Goal: Task Accomplishment & Management: Manage account settings

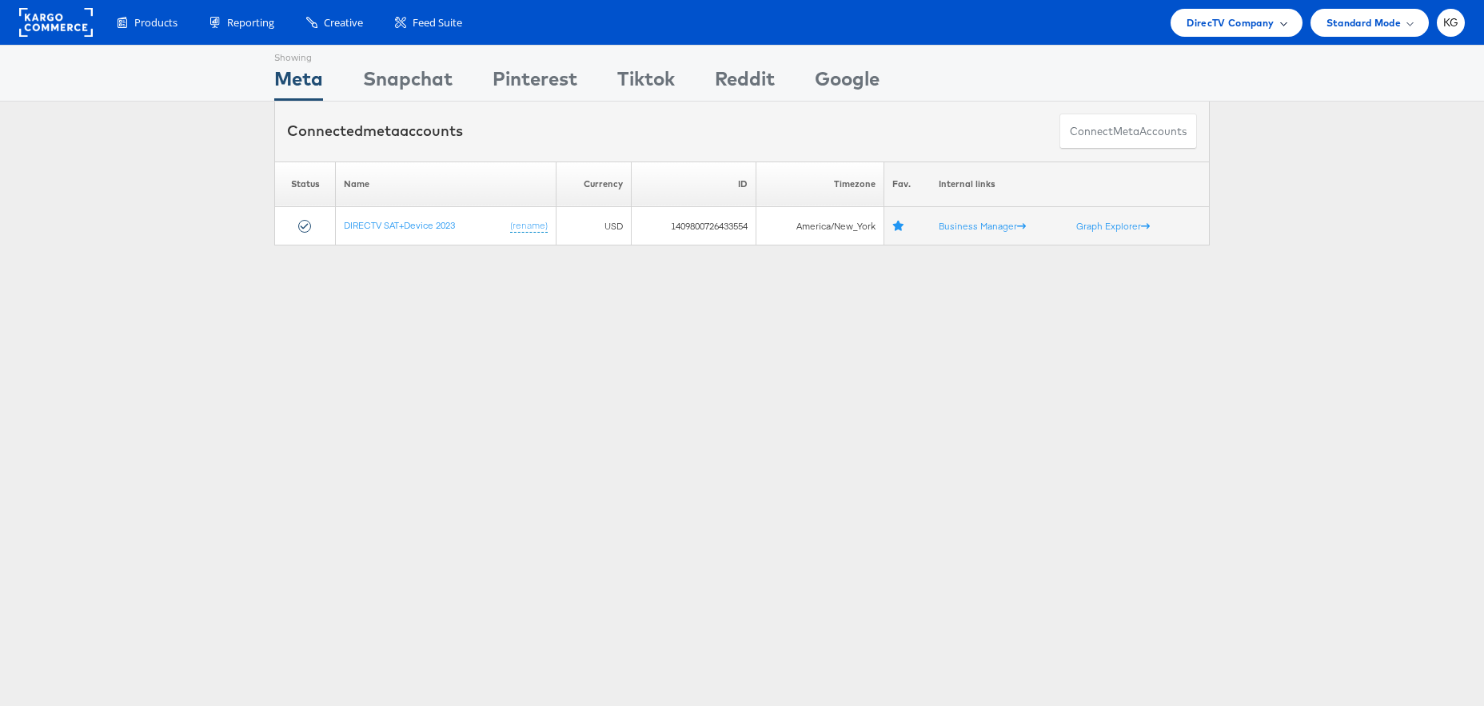
click at [1232, 21] on span "DirecTV Company" at bounding box center [1230, 22] width 87 height 17
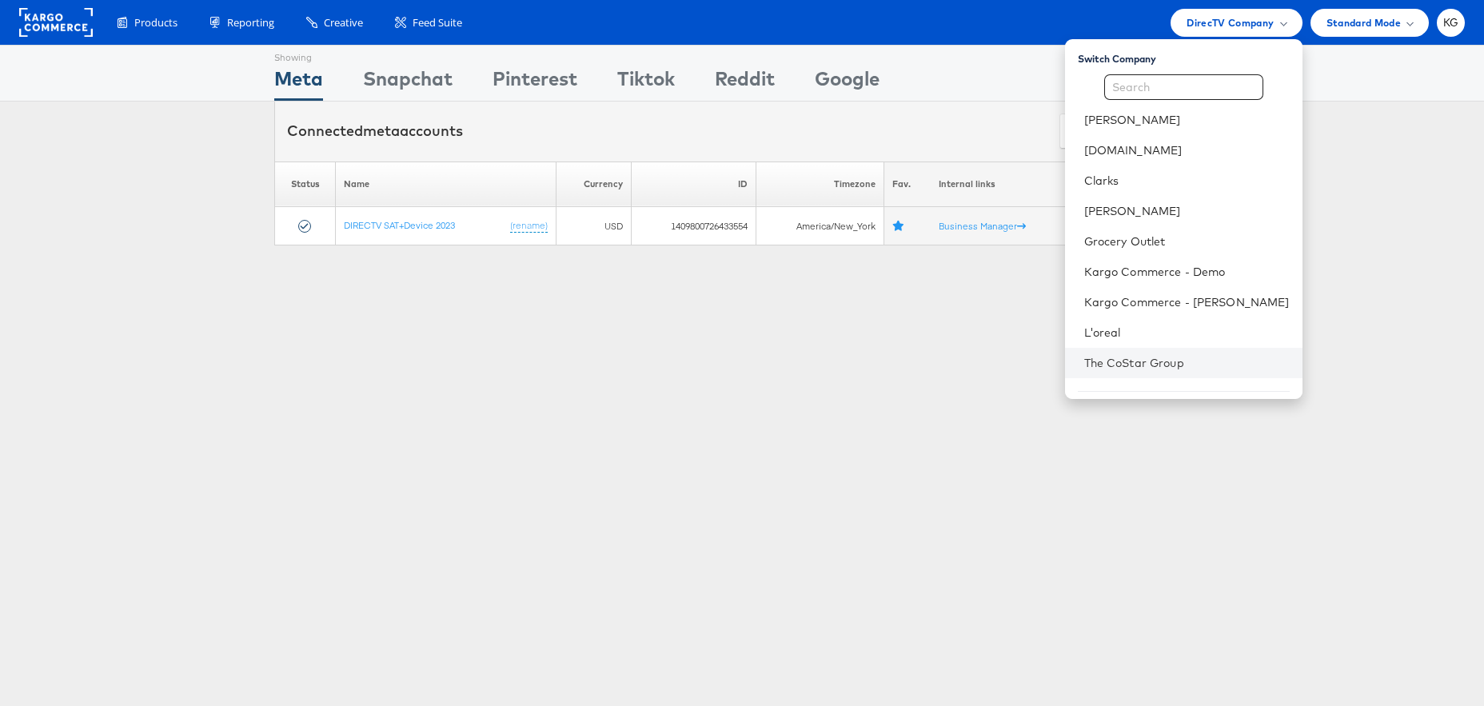
click at [1174, 370] on li "The CoStar Group" at bounding box center [1183, 363] width 237 height 30
click at [1178, 360] on link "The CoStar Group" at bounding box center [1187, 363] width 206 height 16
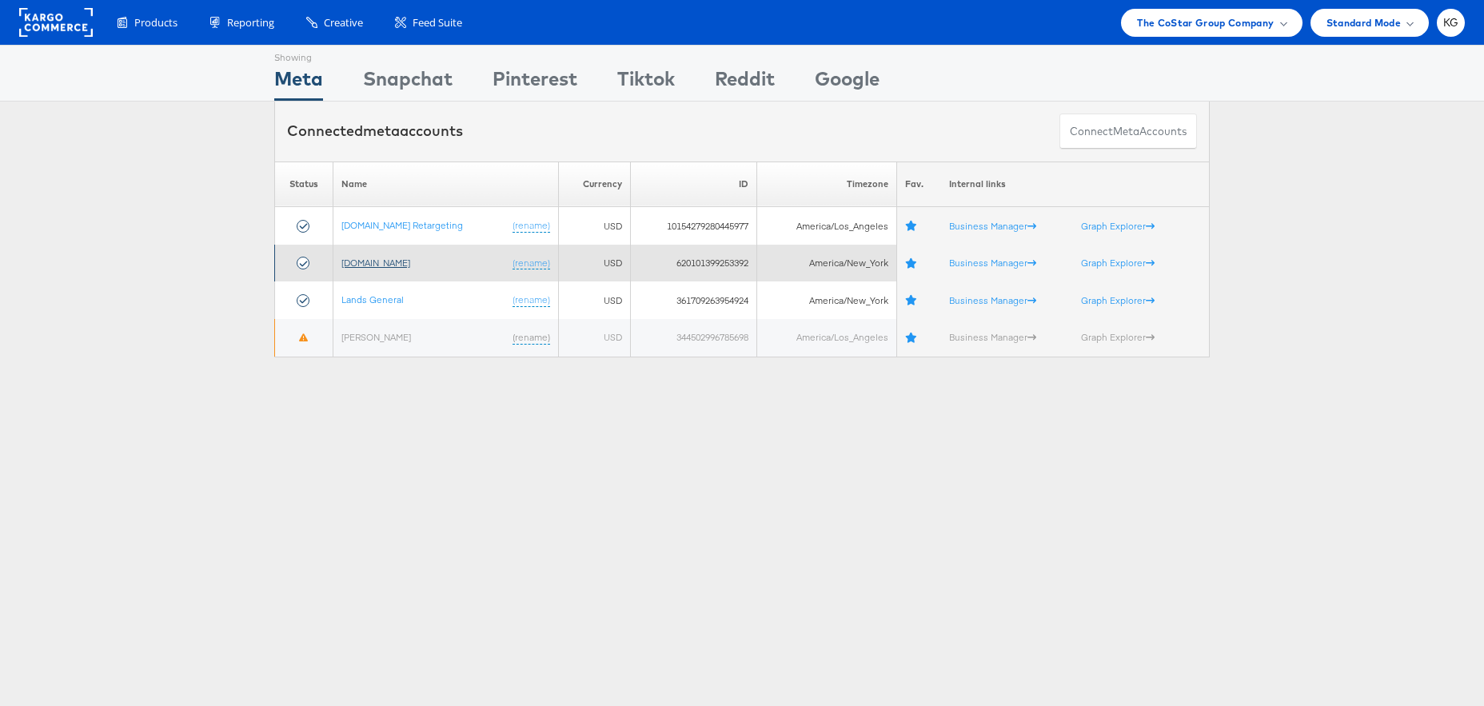
click at [382, 264] on link "[DOMAIN_NAME]" at bounding box center [375, 263] width 69 height 12
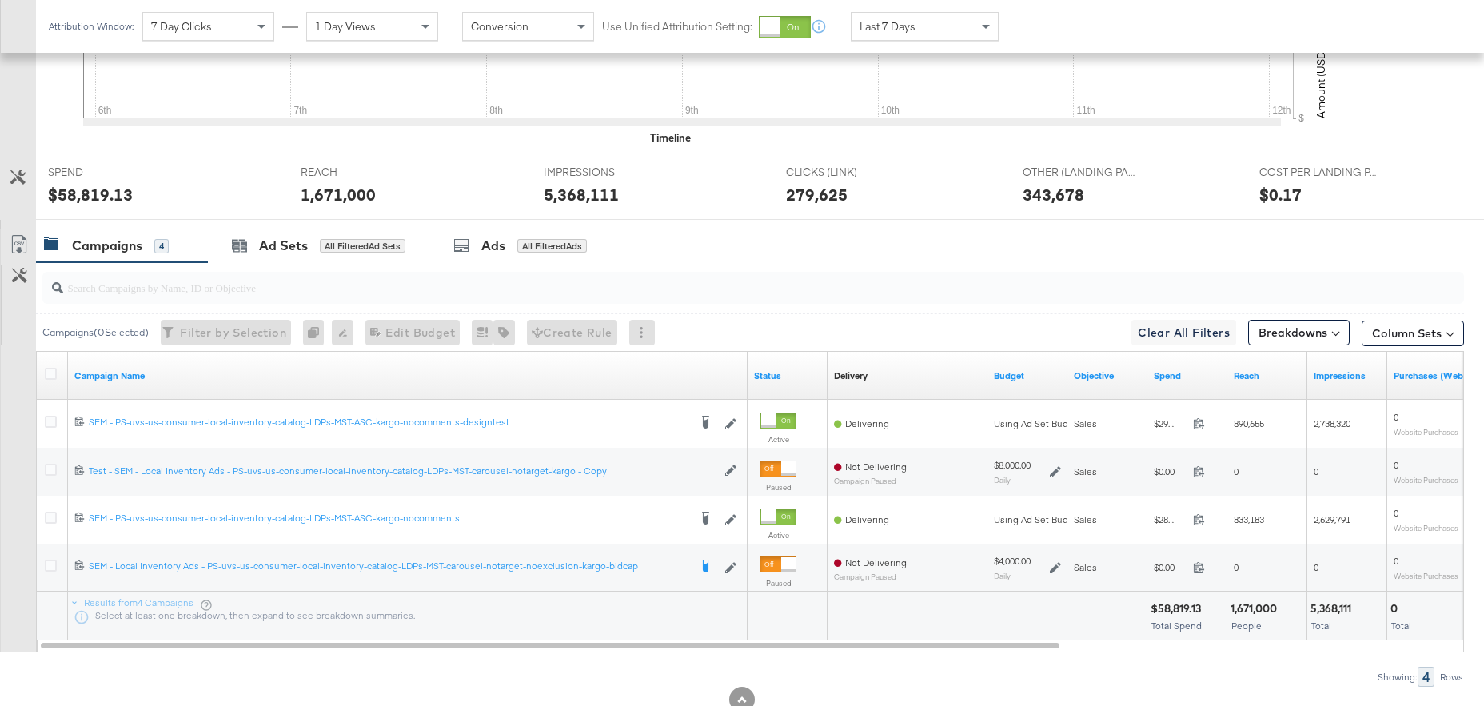
scroll to position [615, 0]
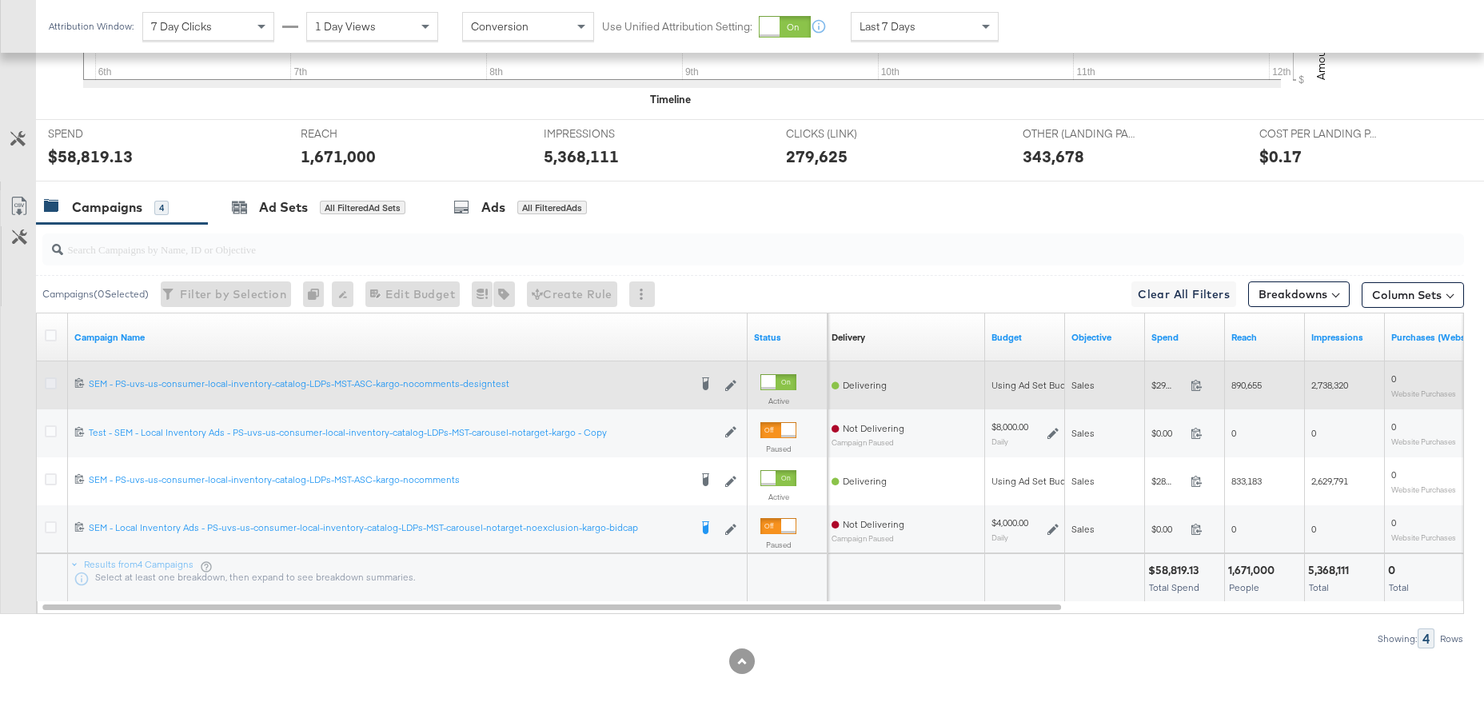
click at [50, 377] on icon at bounding box center [51, 383] width 12 height 12
click at [0, 0] on input "checkbox" at bounding box center [0, 0] width 0 height 0
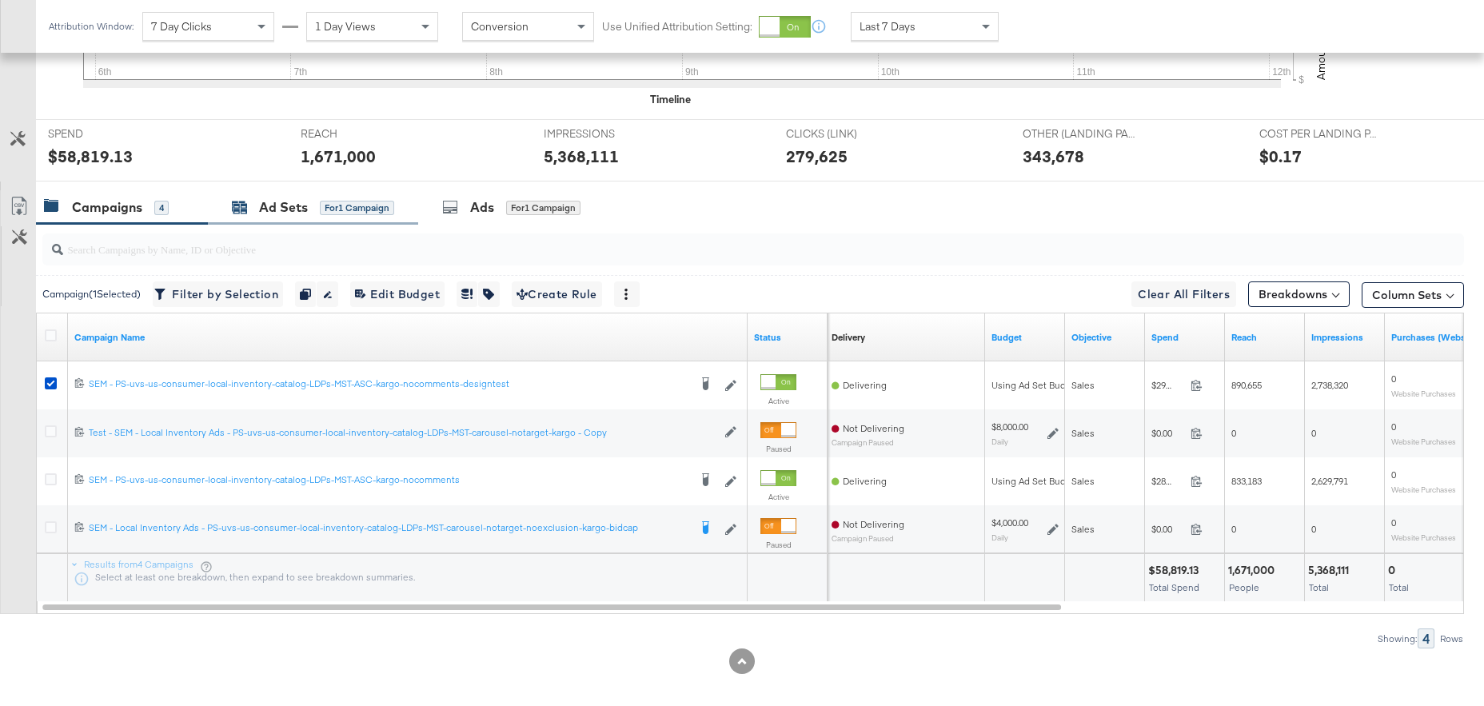
click at [268, 198] on div "Ad Sets" at bounding box center [283, 207] width 49 height 18
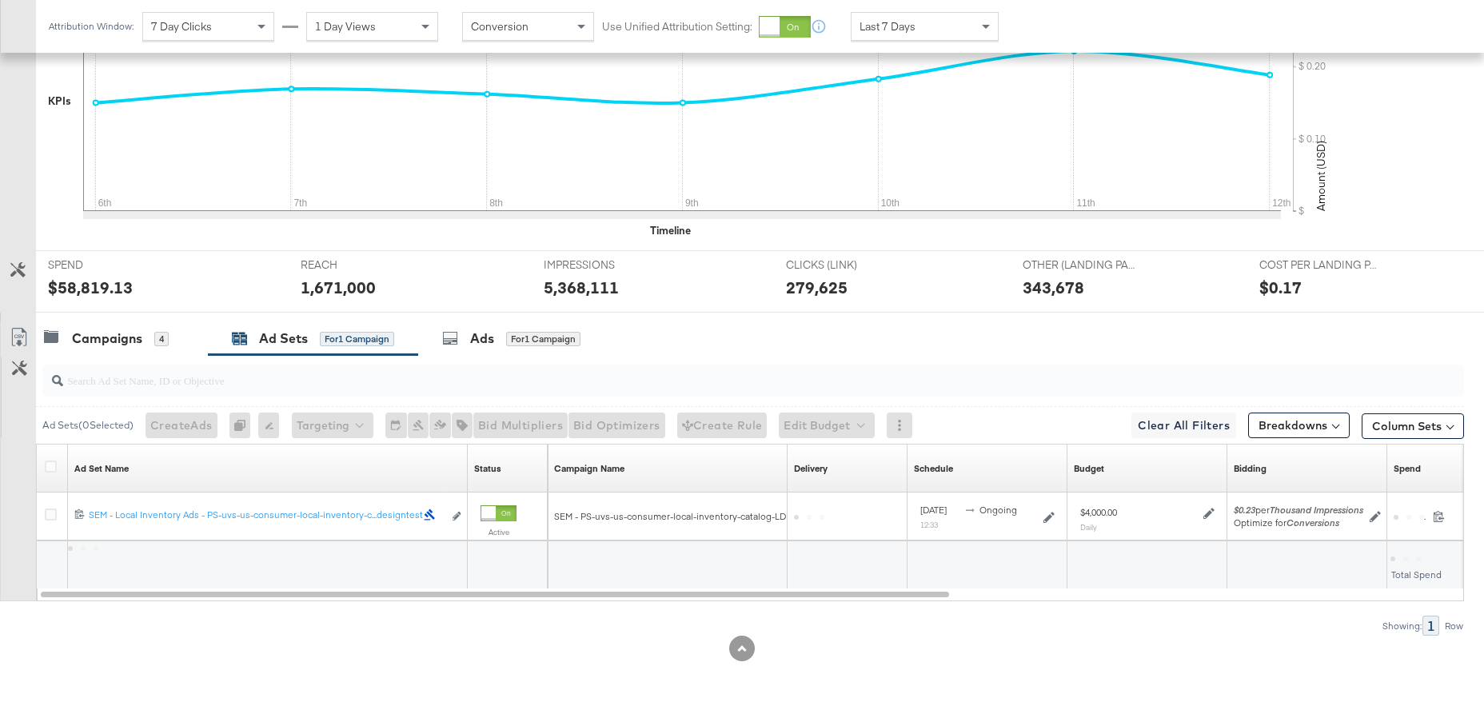
scroll to position [471, 0]
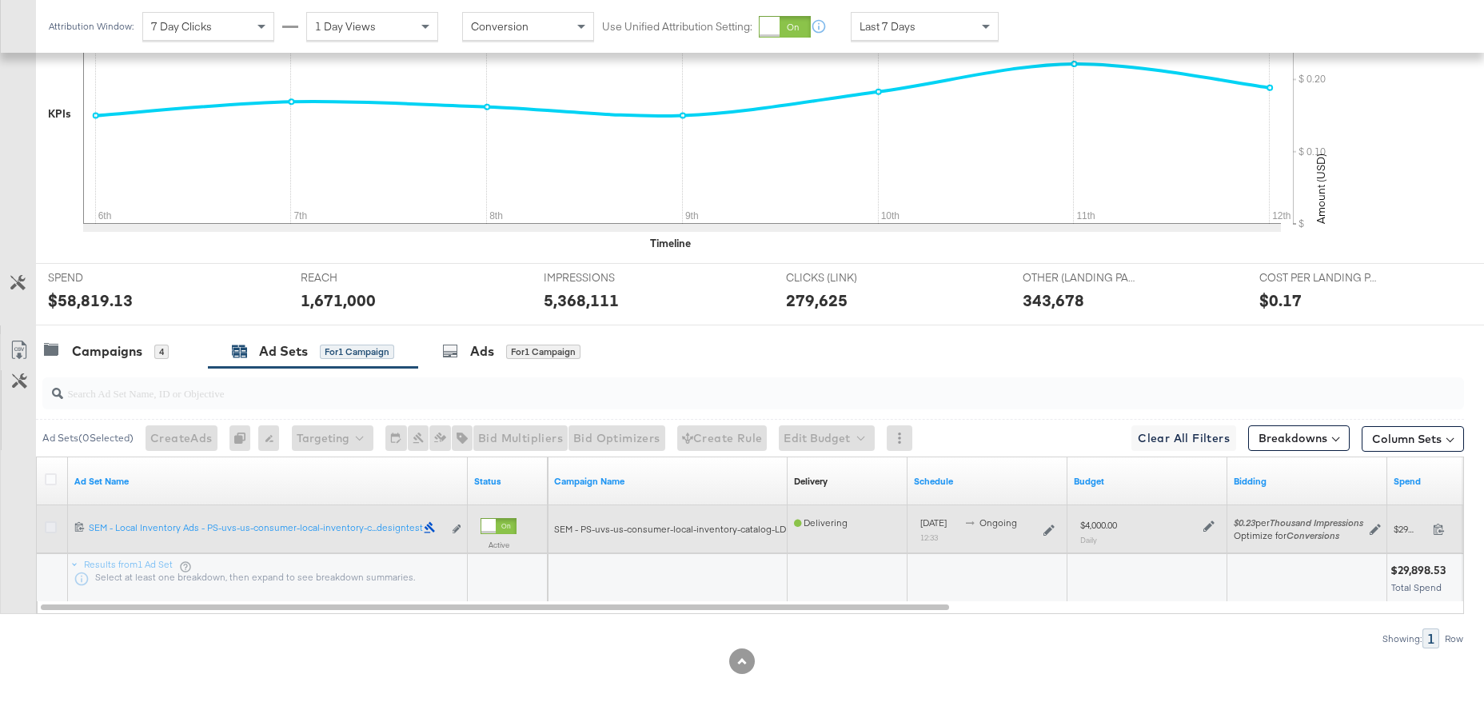
click at [54, 521] on icon at bounding box center [51, 527] width 12 height 12
click at [0, 0] on input "checkbox" at bounding box center [0, 0] width 0 height 0
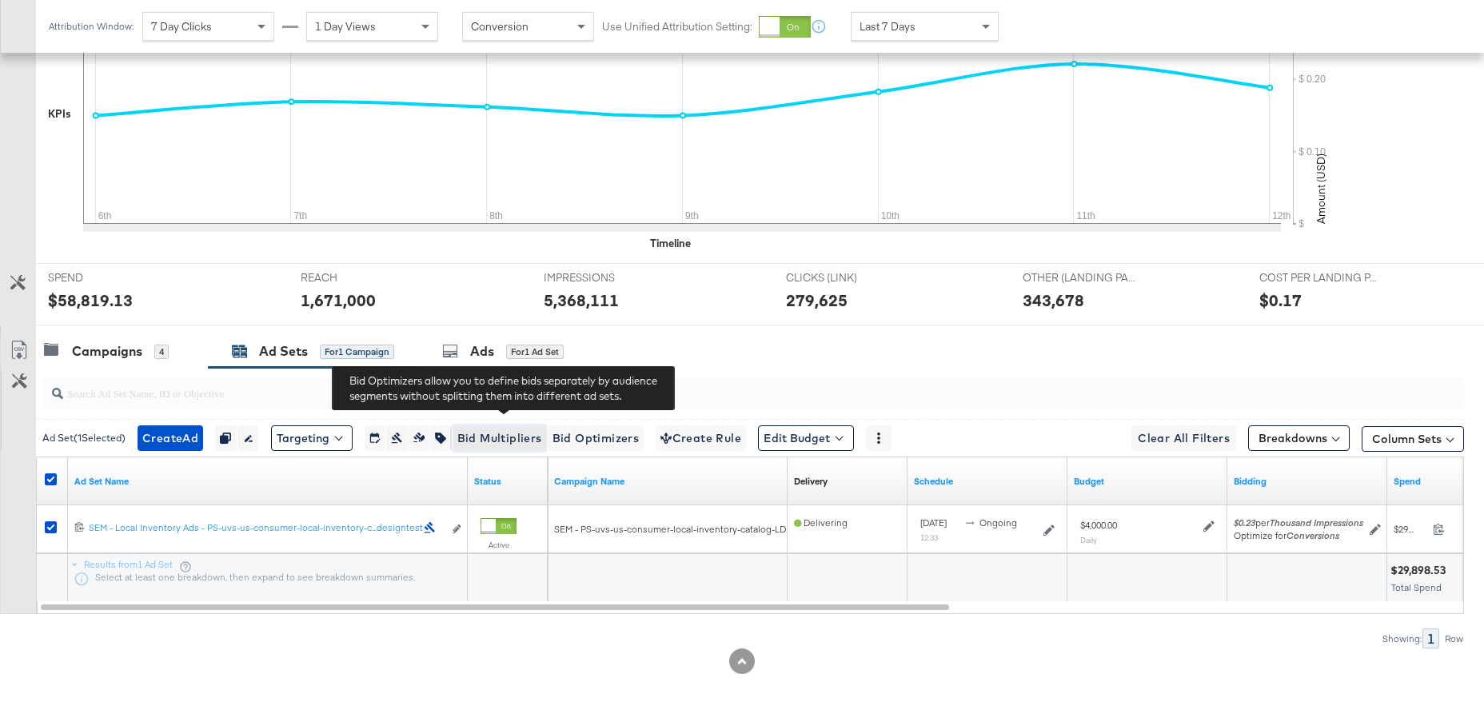
click at [511, 429] on span "Bid Multipliers" at bounding box center [499, 439] width 85 height 20
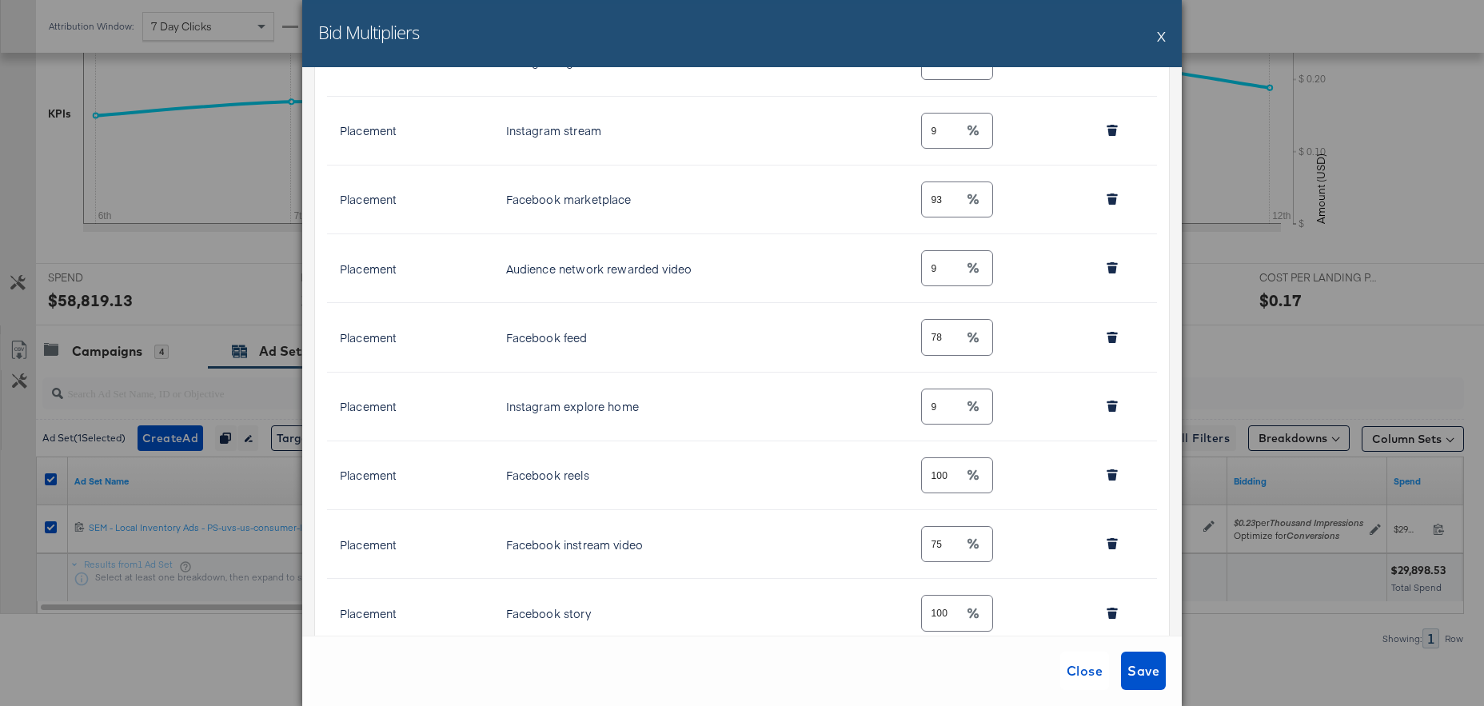
scroll to position [876, 0]
drag, startPoint x: 952, startPoint y: 475, endPoint x: 868, endPoint y: 473, distance: 84.0
click at [868, 473] on tr "Placement Facebook reels 100" at bounding box center [742, 475] width 830 height 69
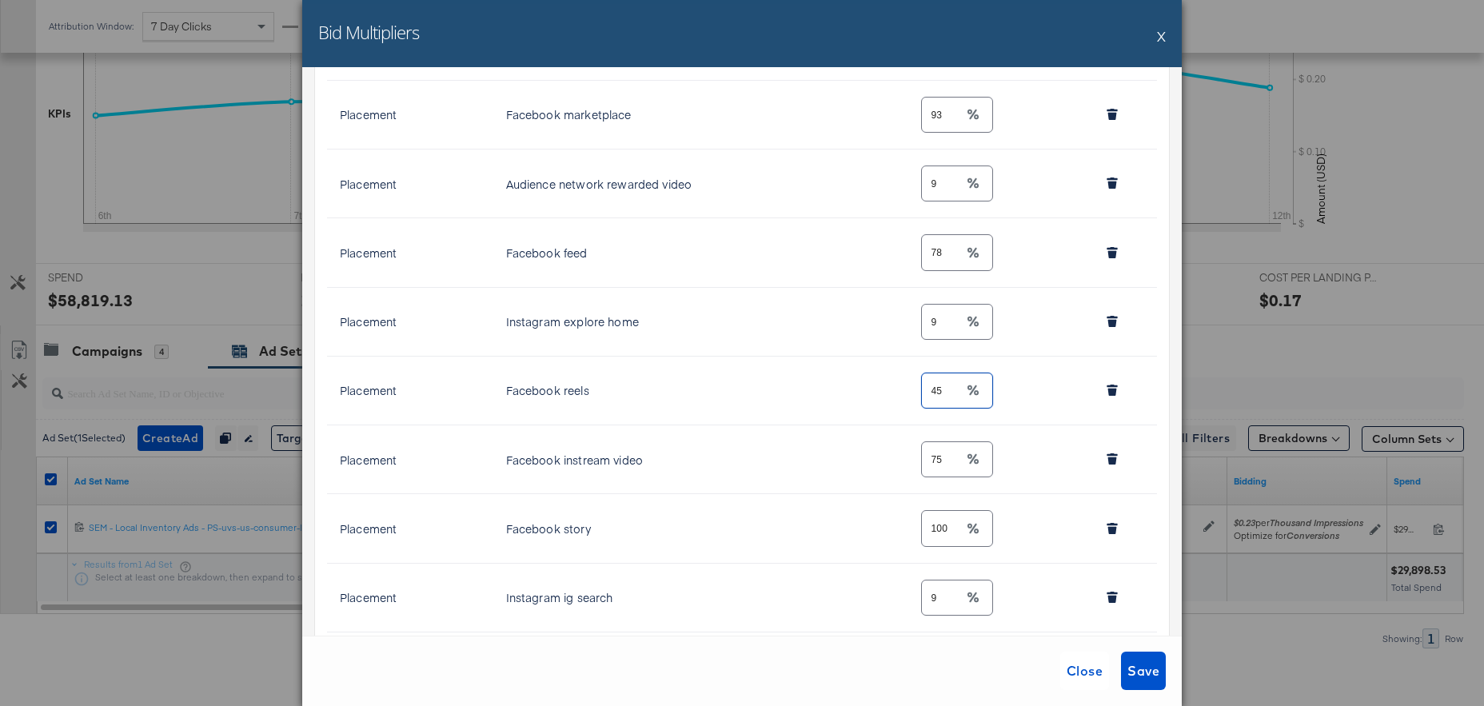
type input "45"
drag, startPoint x: 960, startPoint y: 533, endPoint x: 836, endPoint y: 518, distance: 124.9
click at [840, 518] on tr "Placement Facebook story 100" at bounding box center [742, 528] width 830 height 69
type input "20"
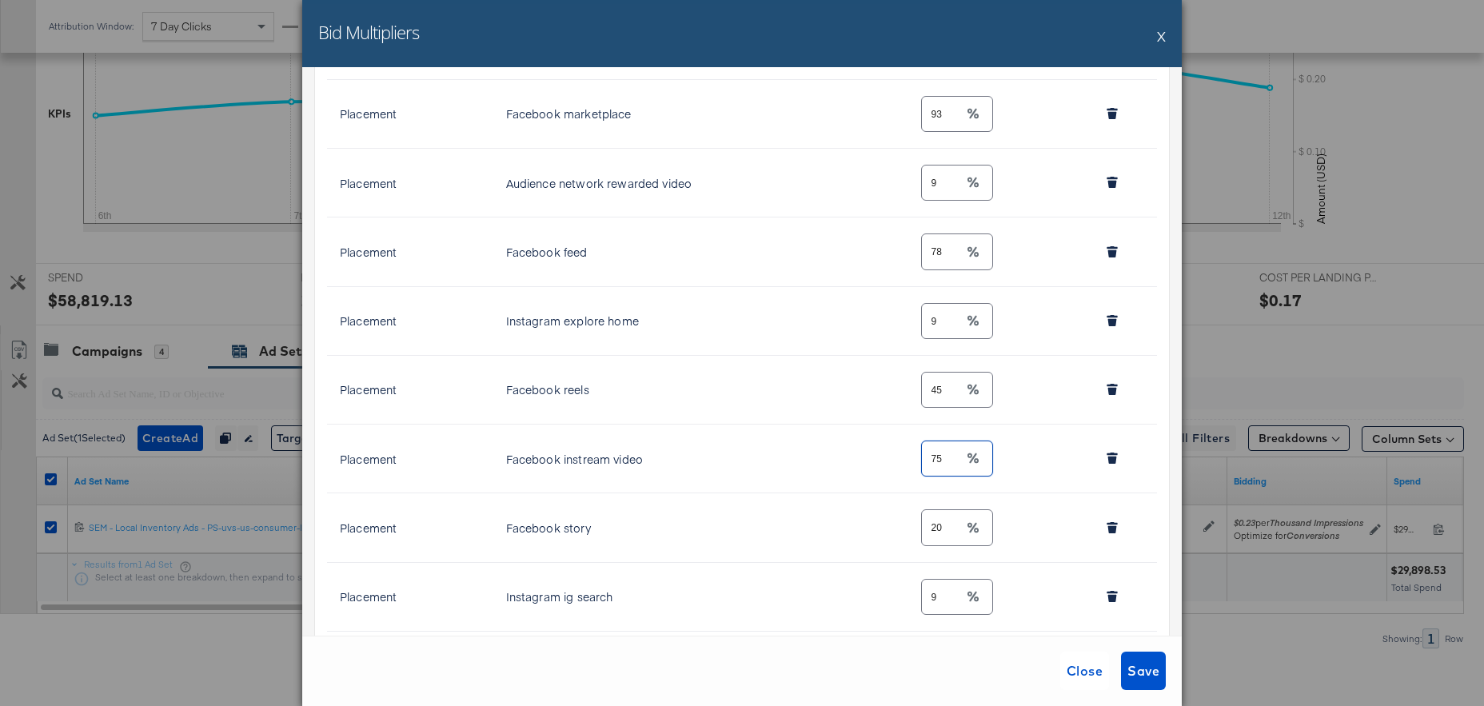
drag, startPoint x: 954, startPoint y: 462, endPoint x: 856, endPoint y: 461, distance: 97.6
click at [856, 461] on tr "Placement Facebook instream video 75" at bounding box center [742, 459] width 830 height 69
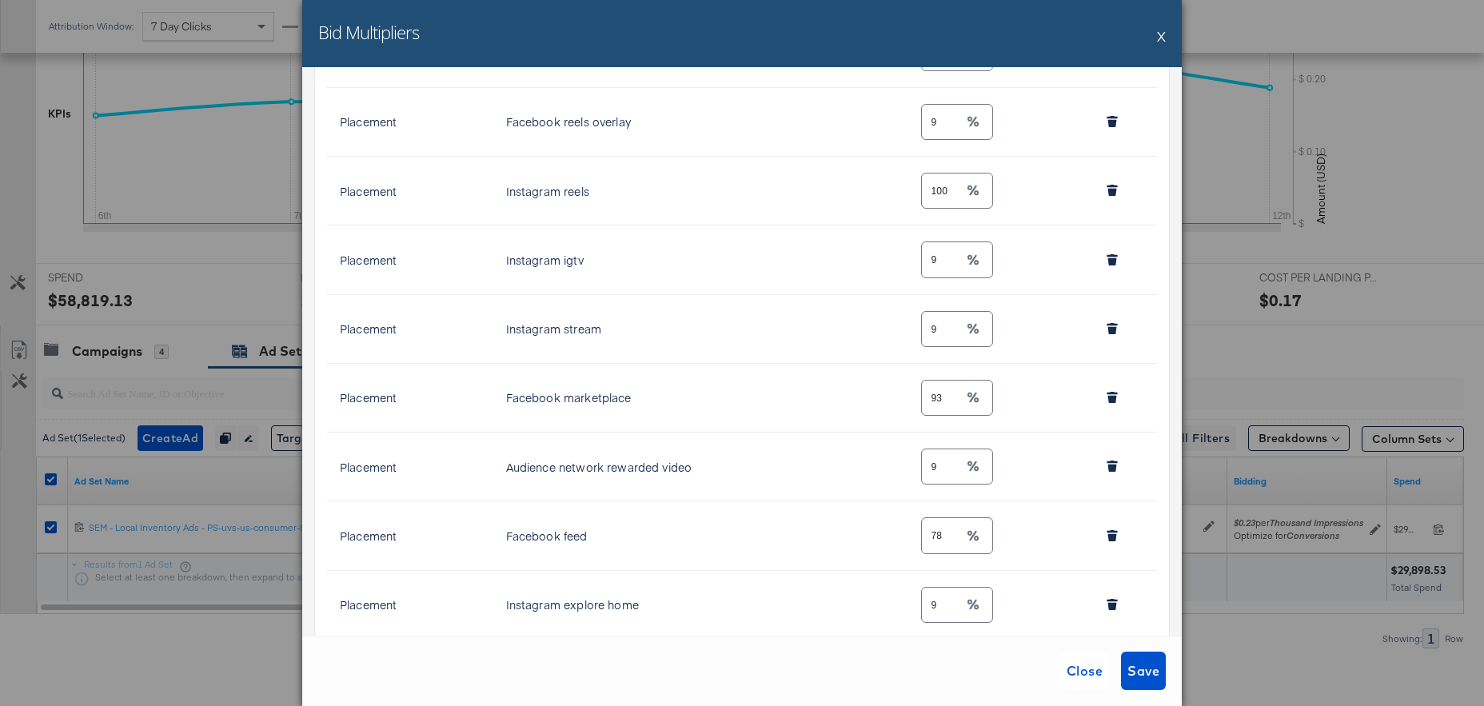
scroll to position [649, 0]
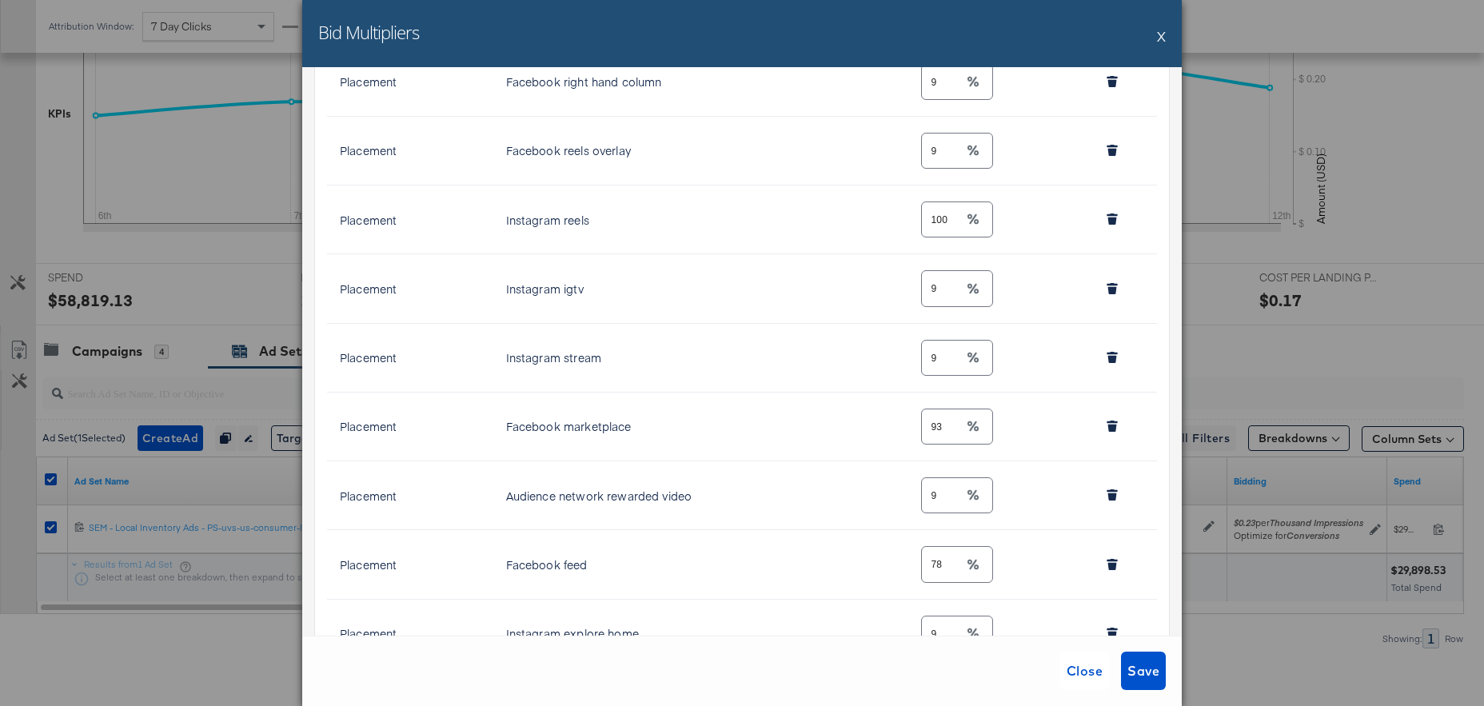
type input "55"
drag, startPoint x: 951, startPoint y: 215, endPoint x: 868, endPoint y: 212, distance: 83.2
click at [868, 212] on tr "Placement Instagram reels 100" at bounding box center [742, 220] width 830 height 69
type input "60"
drag, startPoint x: 947, startPoint y: 429, endPoint x: 887, endPoint y: 425, distance: 60.1
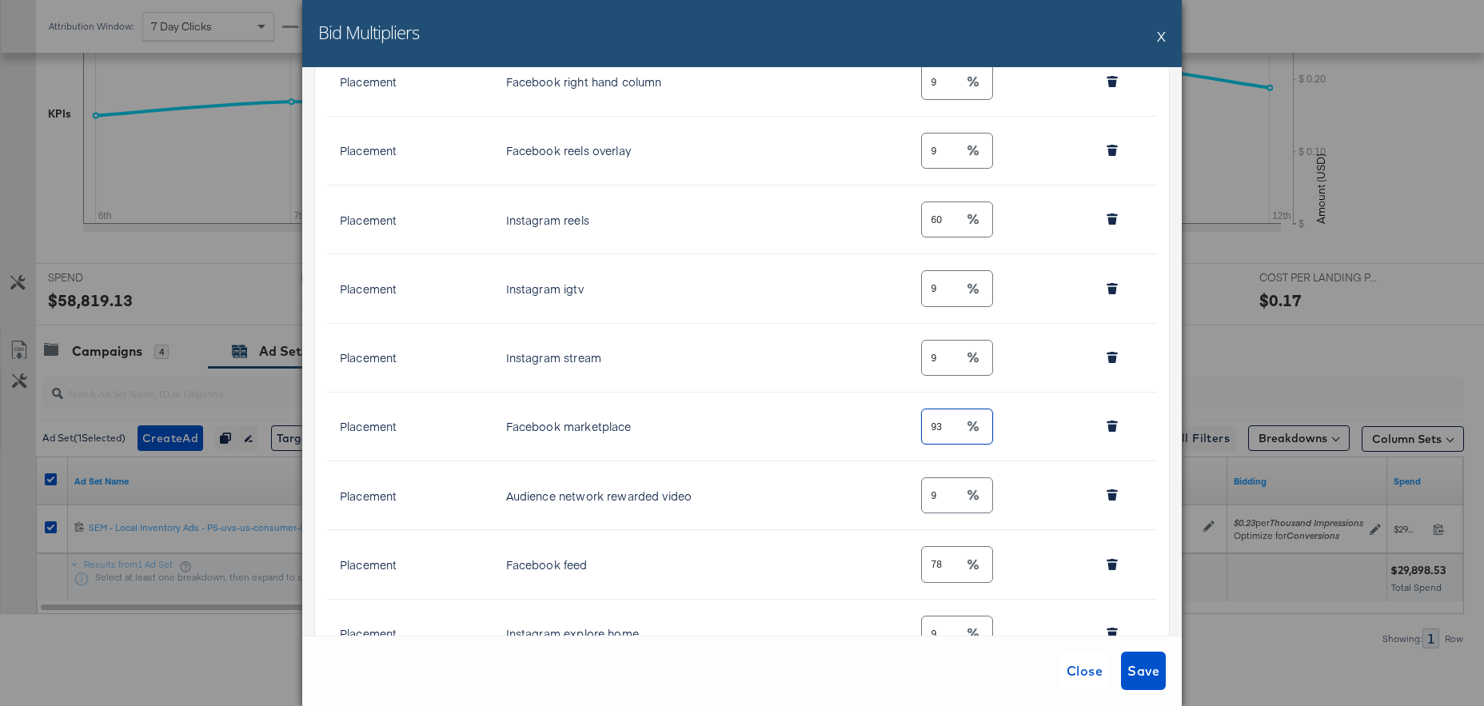
click at [887, 425] on tr "Placement Facebook marketplace 93" at bounding box center [742, 427] width 830 height 69
type input "73"
click at [1141, 670] on span "Save" at bounding box center [1143, 671] width 32 height 22
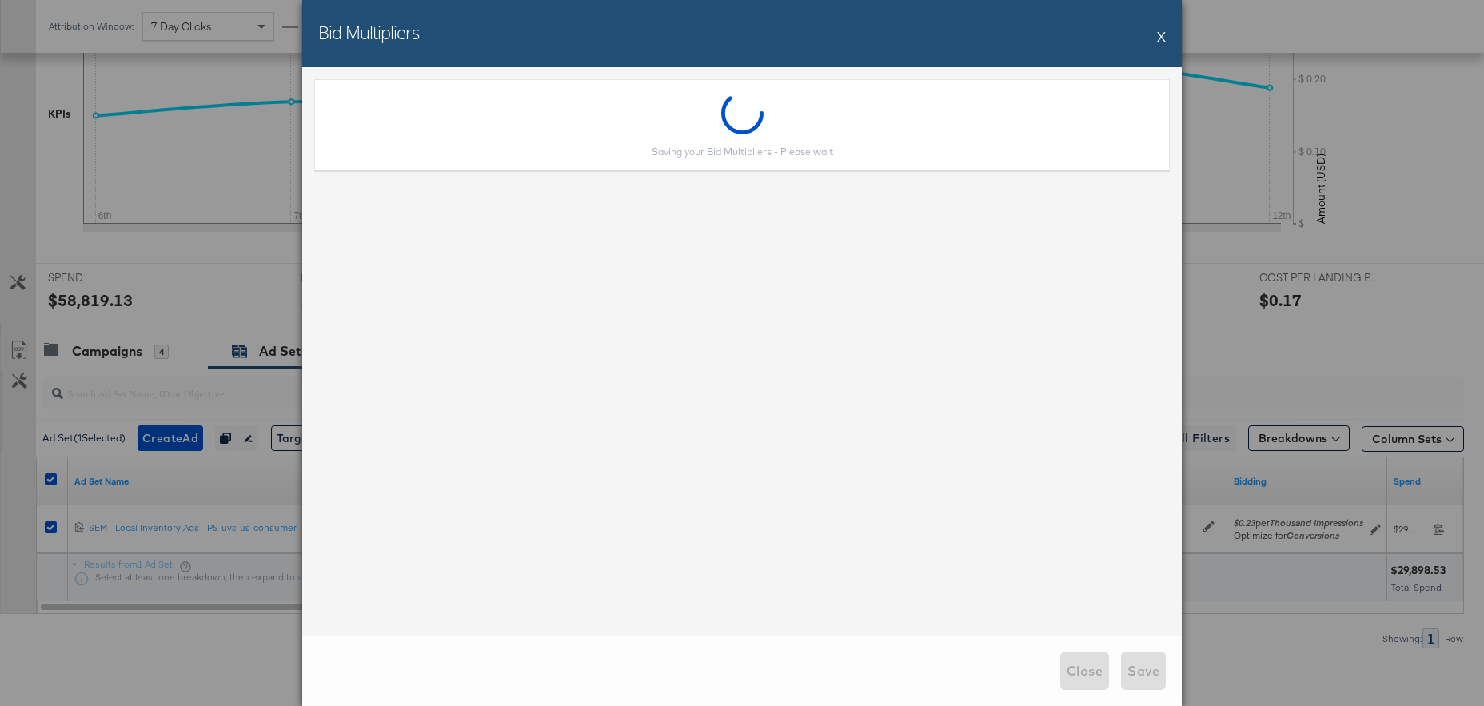
scroll to position [0, 0]
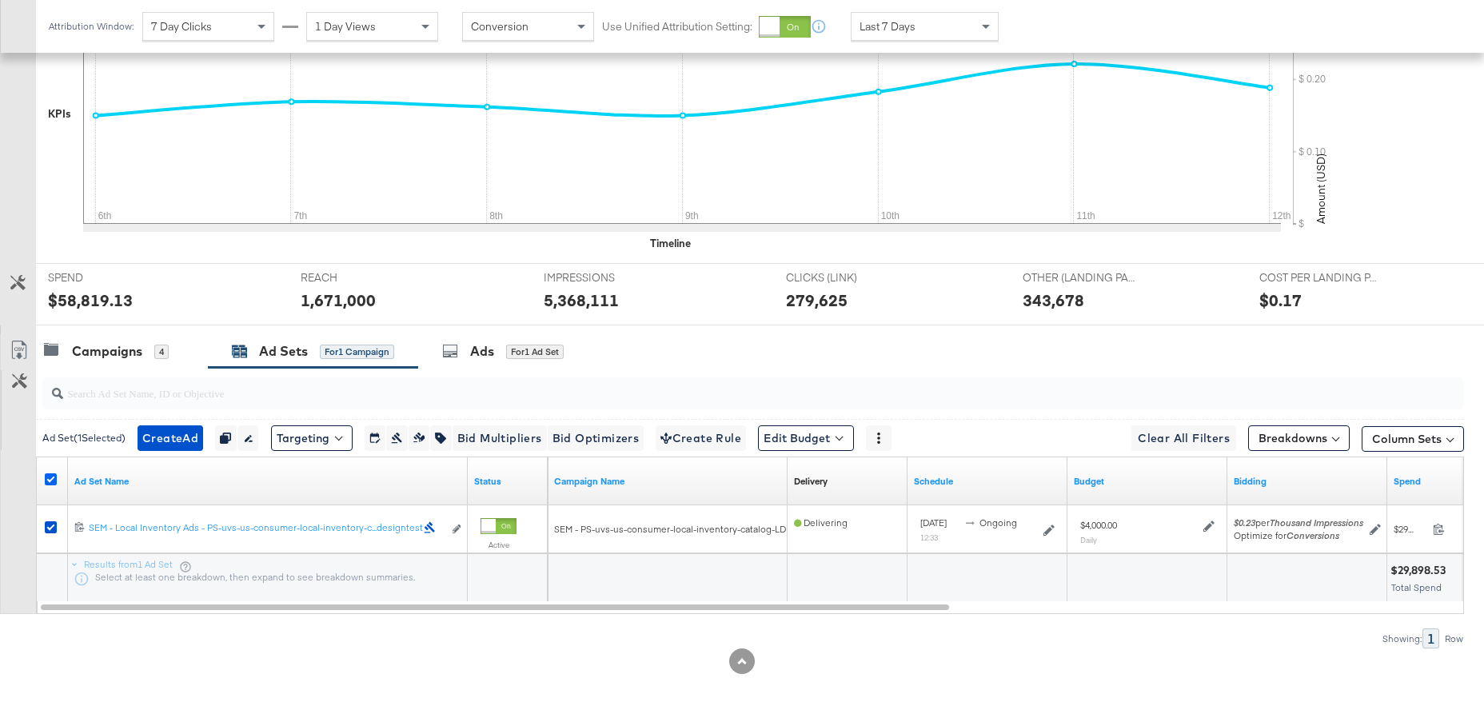
click at [53, 473] on icon at bounding box center [51, 479] width 12 height 12
click at [0, 0] on input "checkbox" at bounding box center [0, 0] width 0 height 0
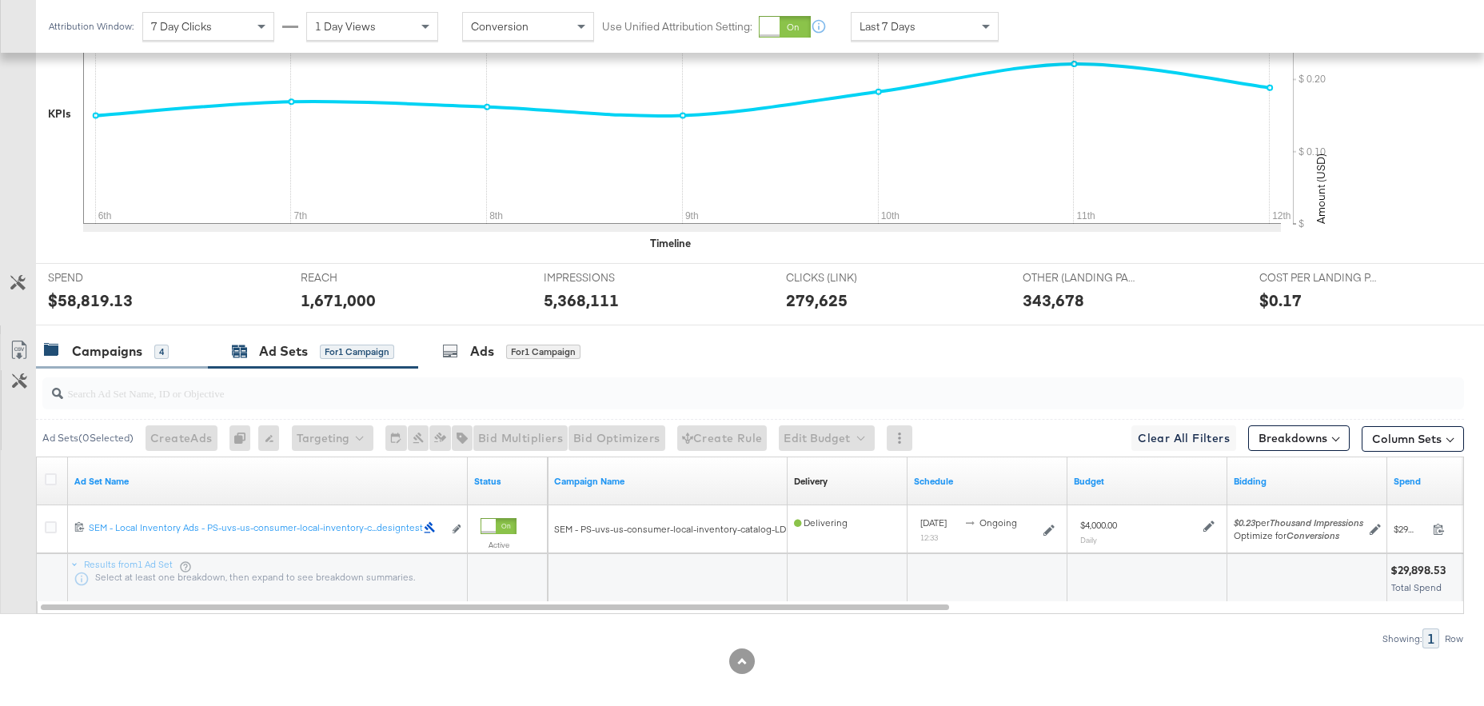
click at [93, 342] on div "Campaigns" at bounding box center [107, 351] width 70 height 18
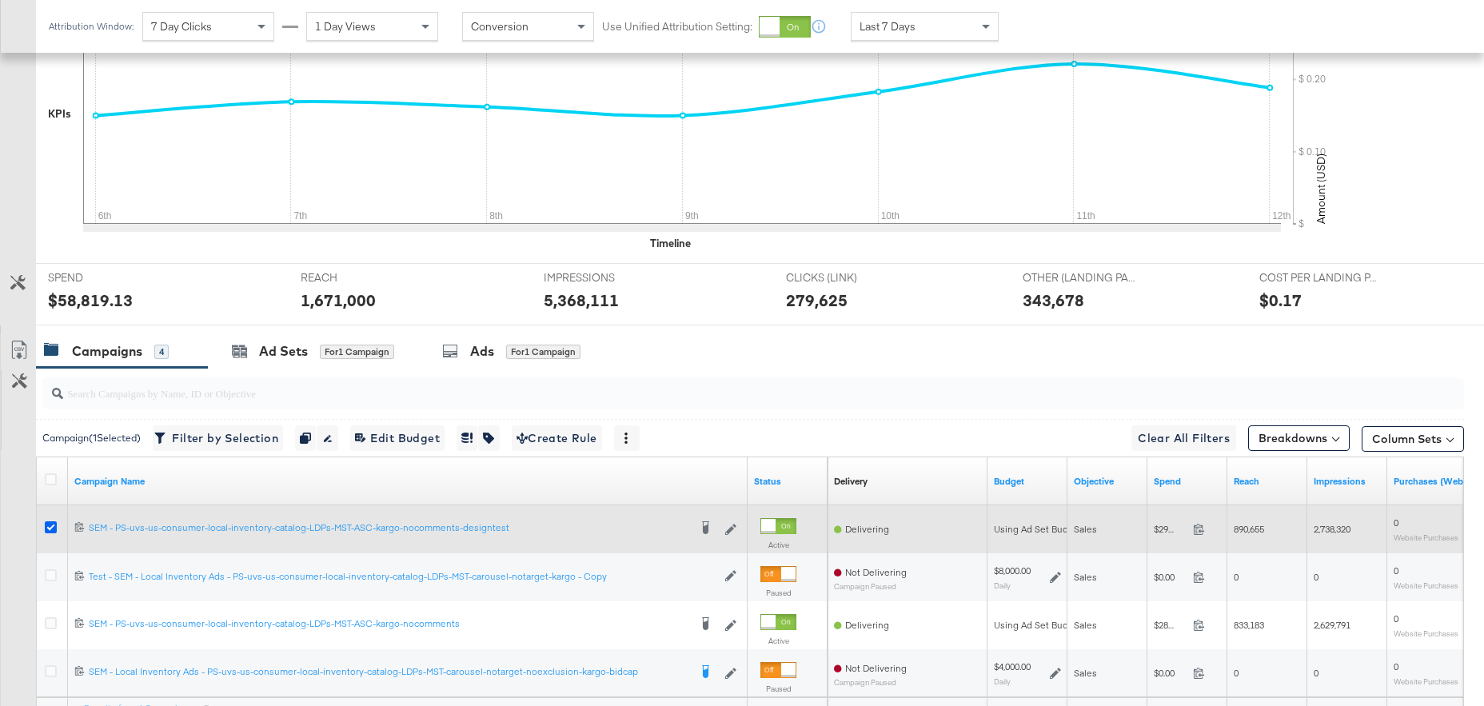
click at [54, 521] on icon at bounding box center [51, 527] width 12 height 12
click at [0, 0] on input "checkbox" at bounding box center [0, 0] width 0 height 0
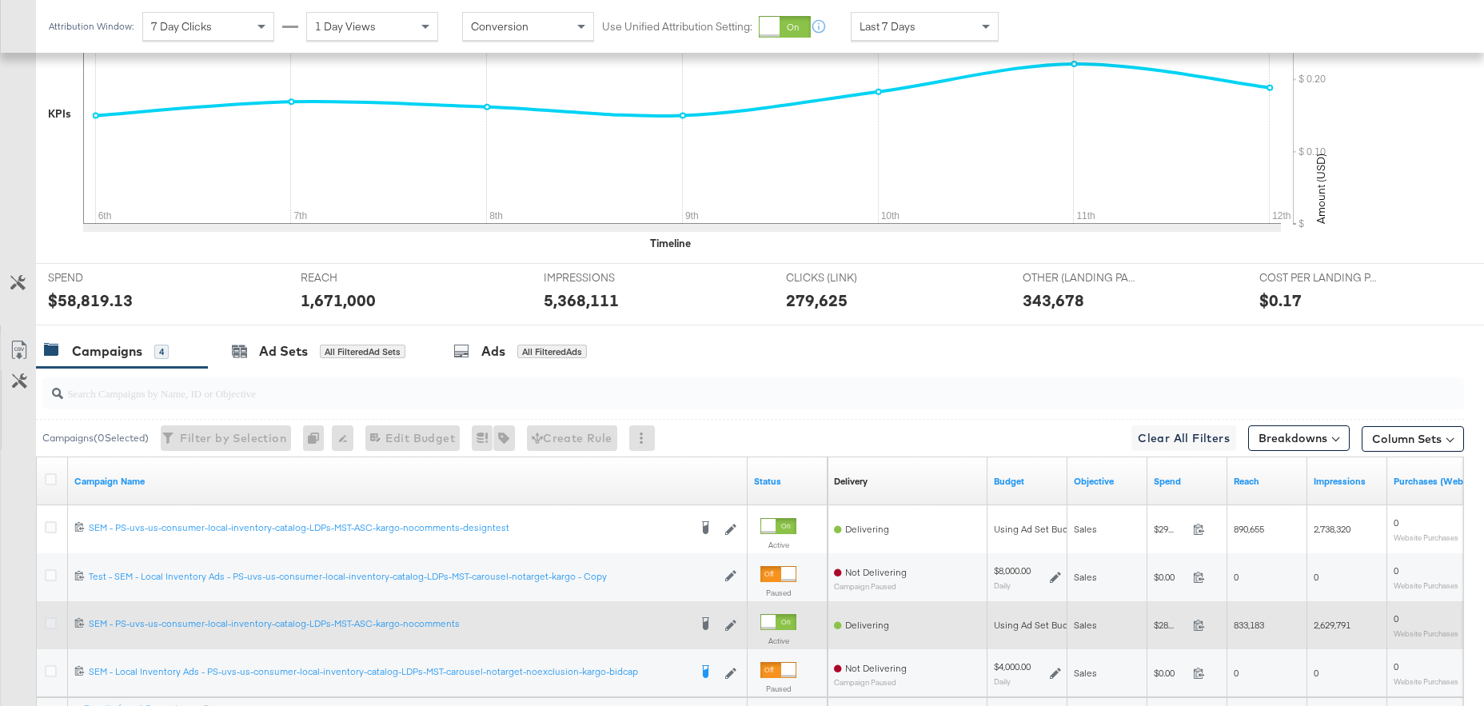
click at [52, 617] on icon at bounding box center [51, 623] width 12 height 12
click at [0, 0] on input "checkbox" at bounding box center [0, 0] width 0 height 0
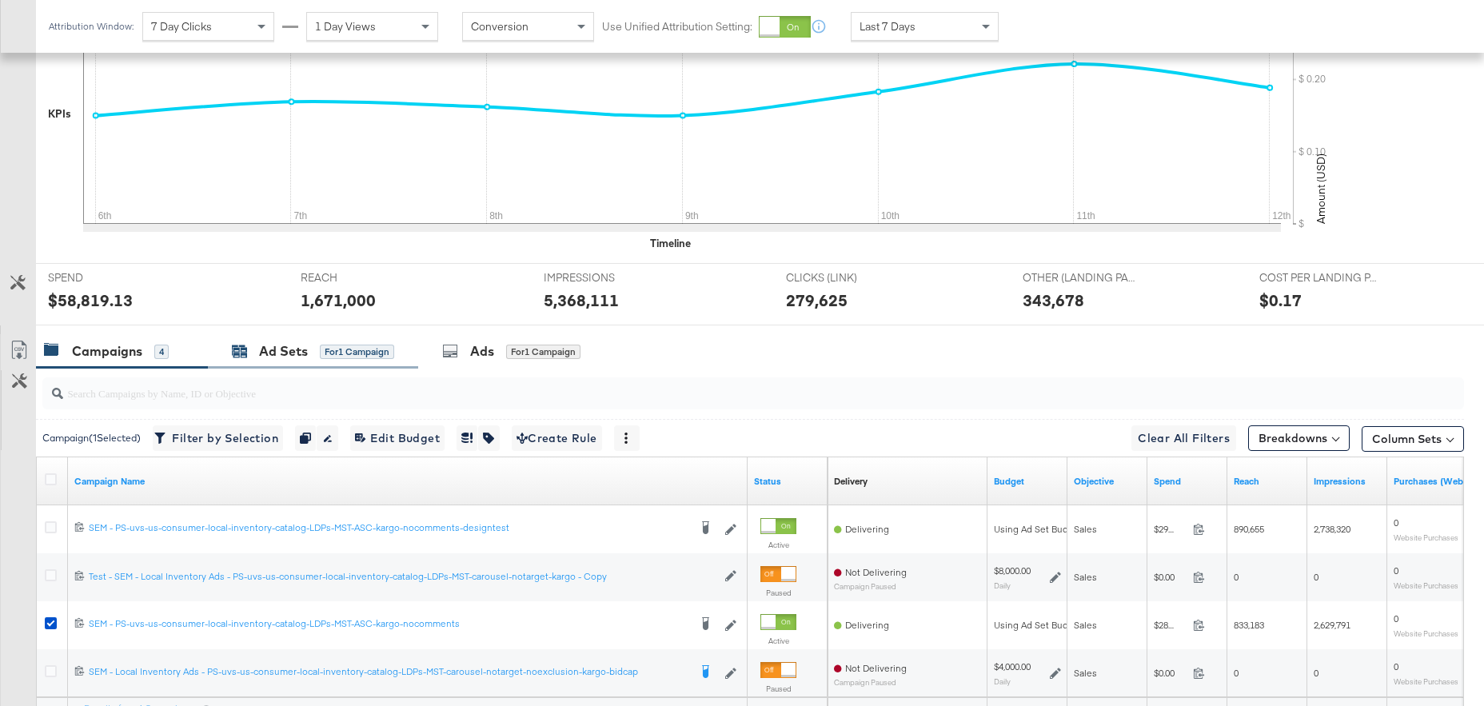
click at [286, 342] on div "Ad Sets" at bounding box center [283, 351] width 49 height 18
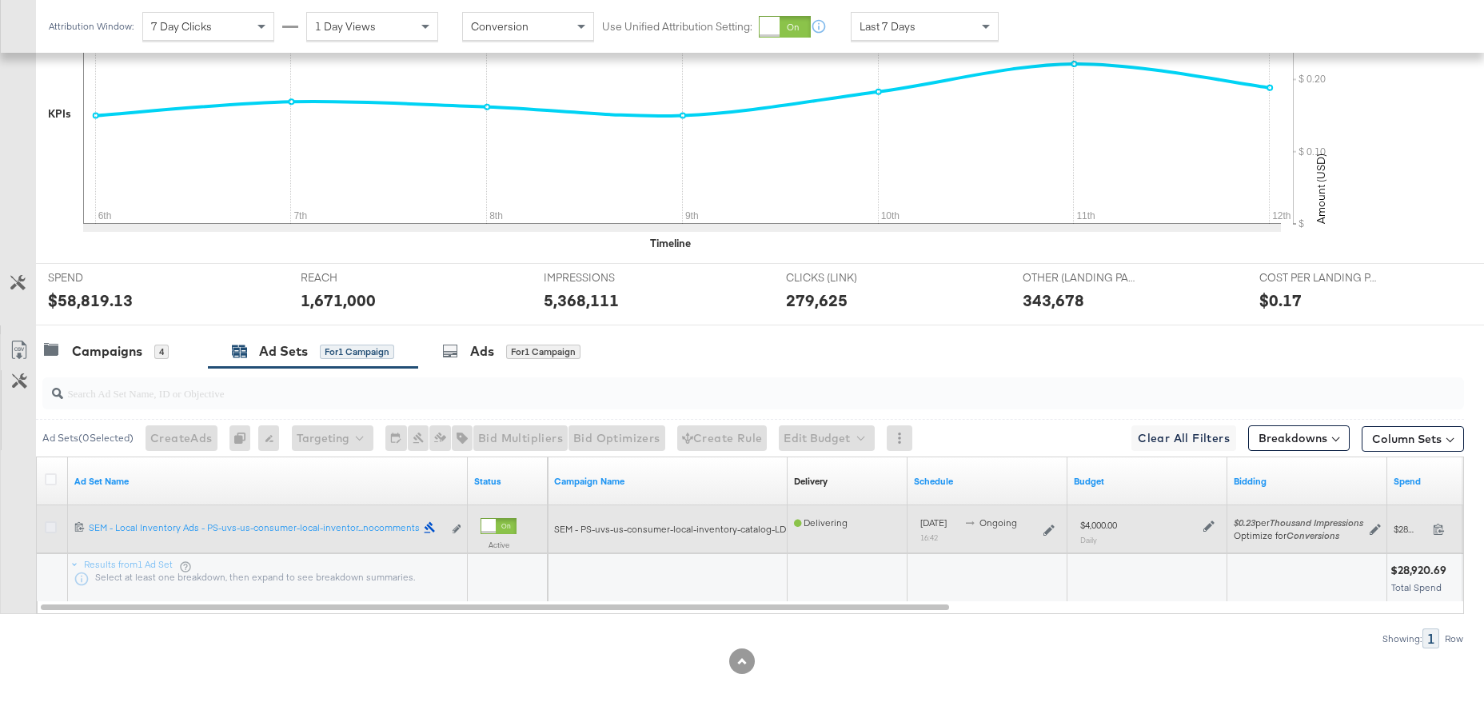
click at [53, 521] on icon at bounding box center [51, 527] width 12 height 12
click at [0, 0] on input "checkbox" at bounding box center [0, 0] width 0 height 0
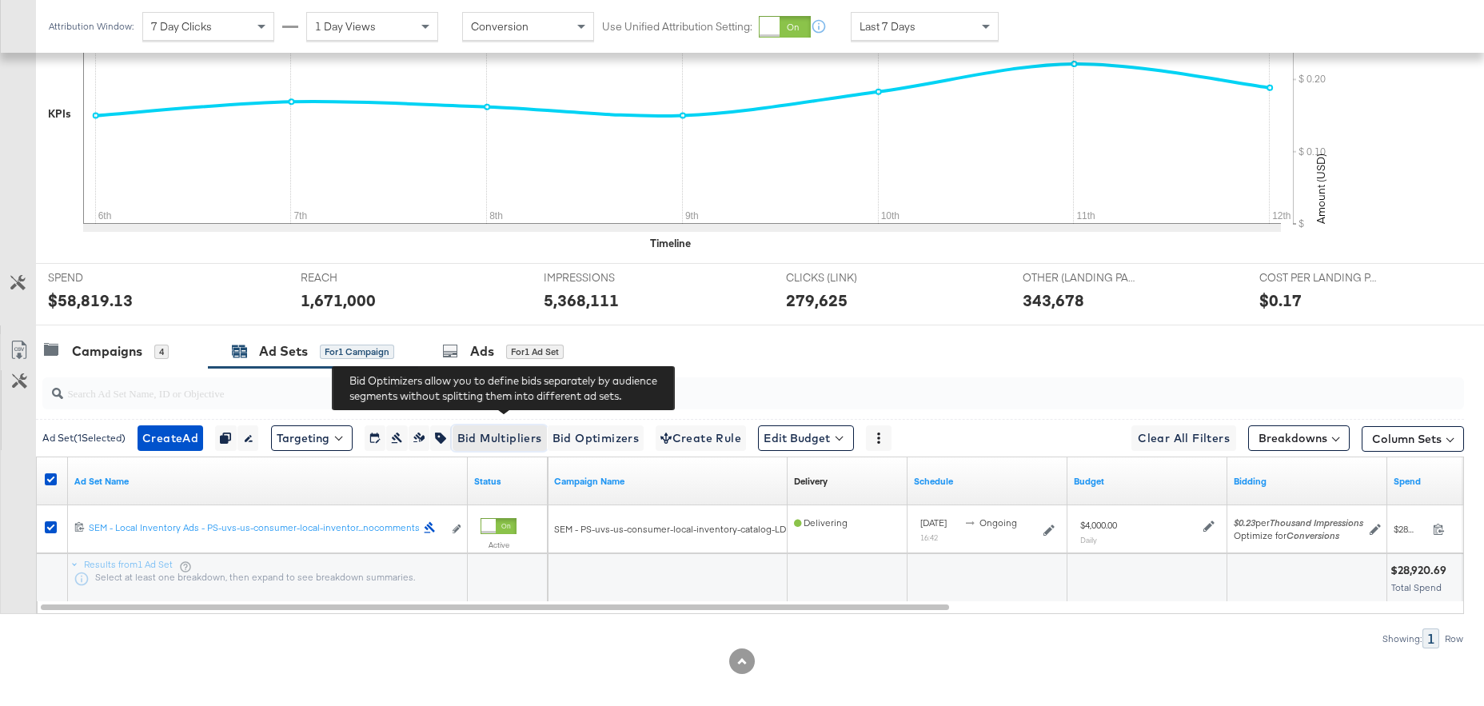
click at [501, 429] on span "Bid Multipliers" at bounding box center [499, 439] width 85 height 20
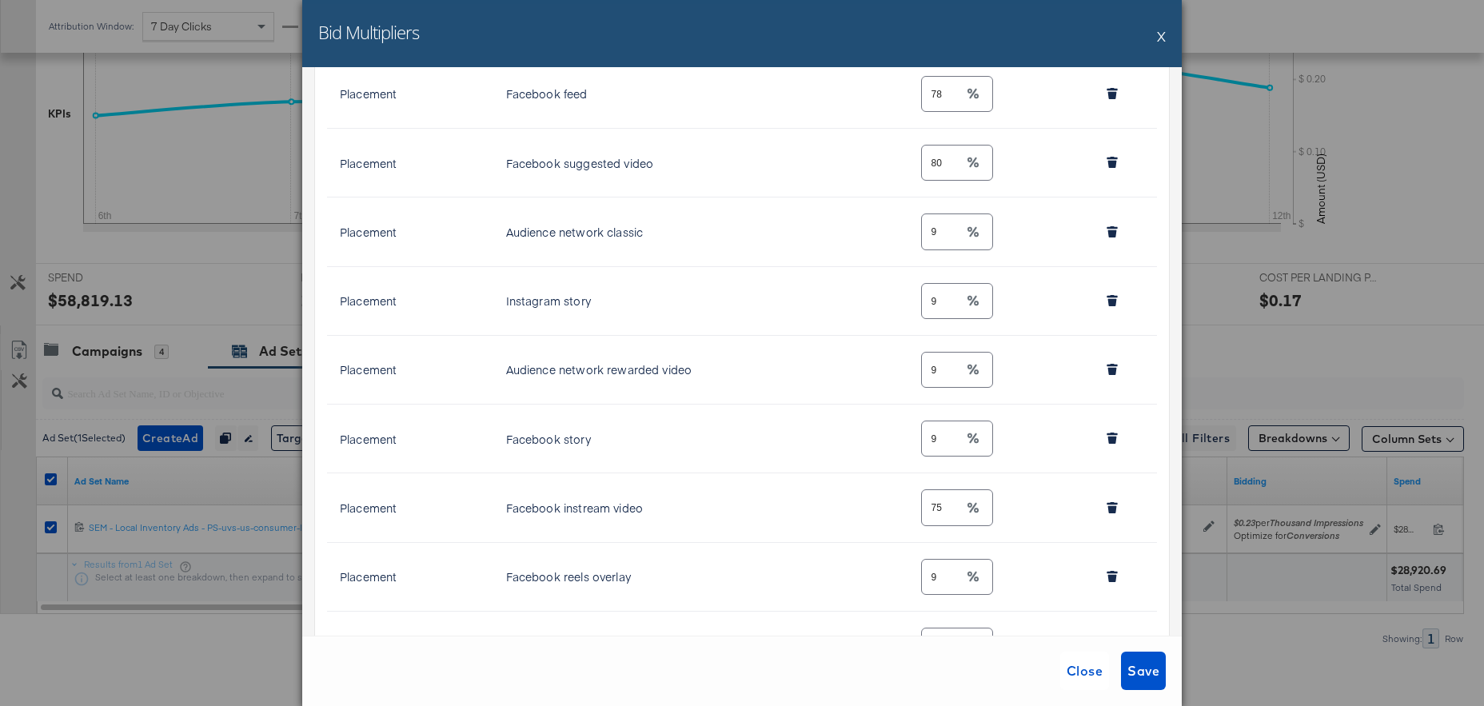
scroll to position [708, 0]
drag, startPoint x: 954, startPoint y: 505, endPoint x: 896, endPoint y: 501, distance: 58.6
click at [896, 501] on tr "Placement Facebook instream video 75" at bounding box center [742, 506] width 830 height 69
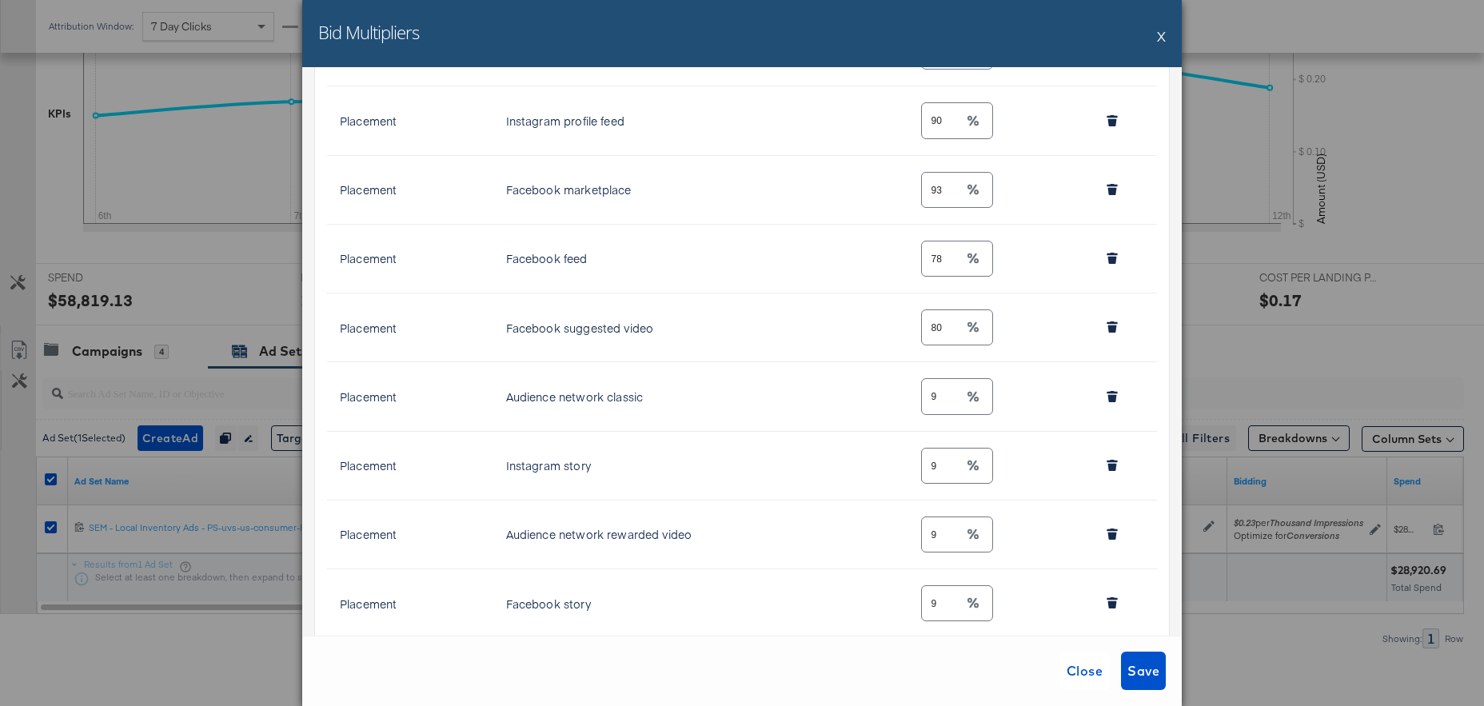
scroll to position [540, 0]
type input "50"
drag, startPoint x: 946, startPoint y: 198, endPoint x: 911, endPoint y: 197, distance: 35.2
click at [911, 197] on td "93" at bounding box center [991, 192] width 166 height 69
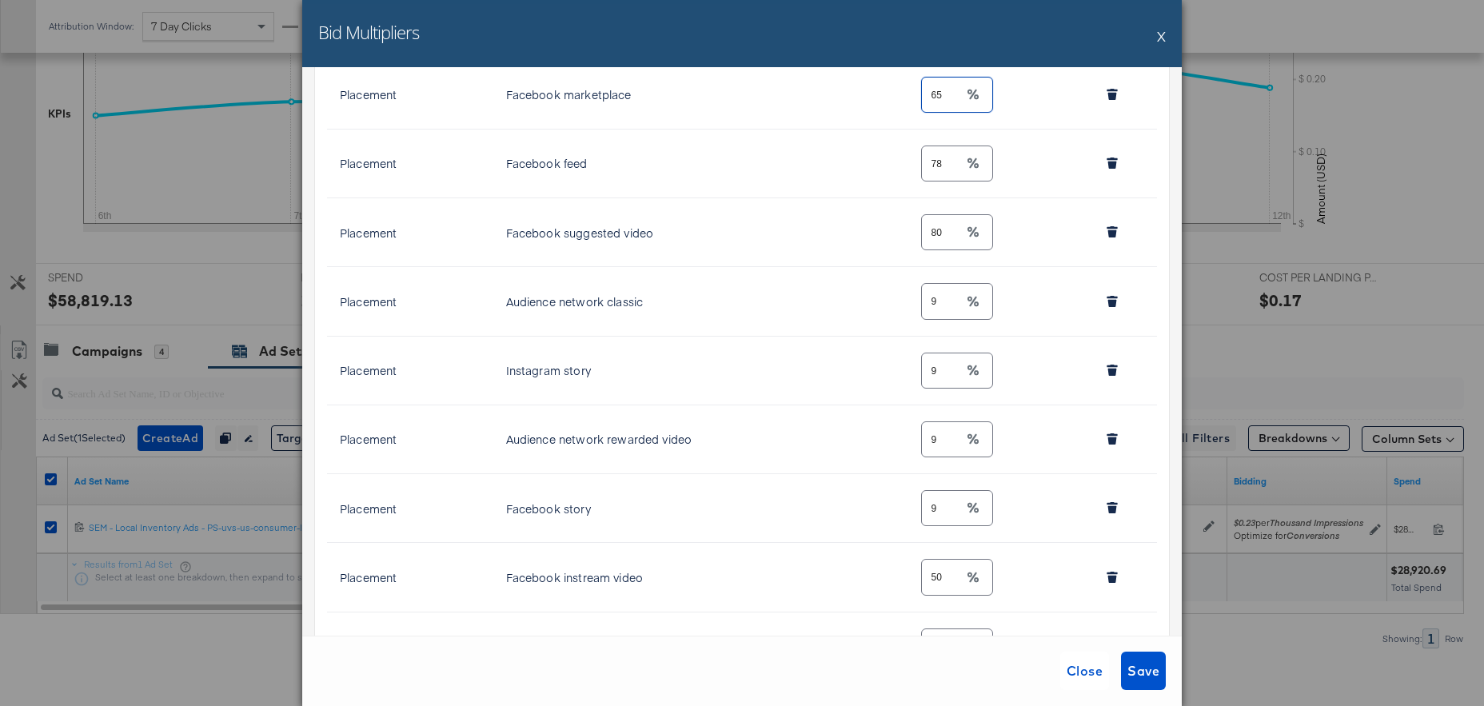
scroll to position [692, 0]
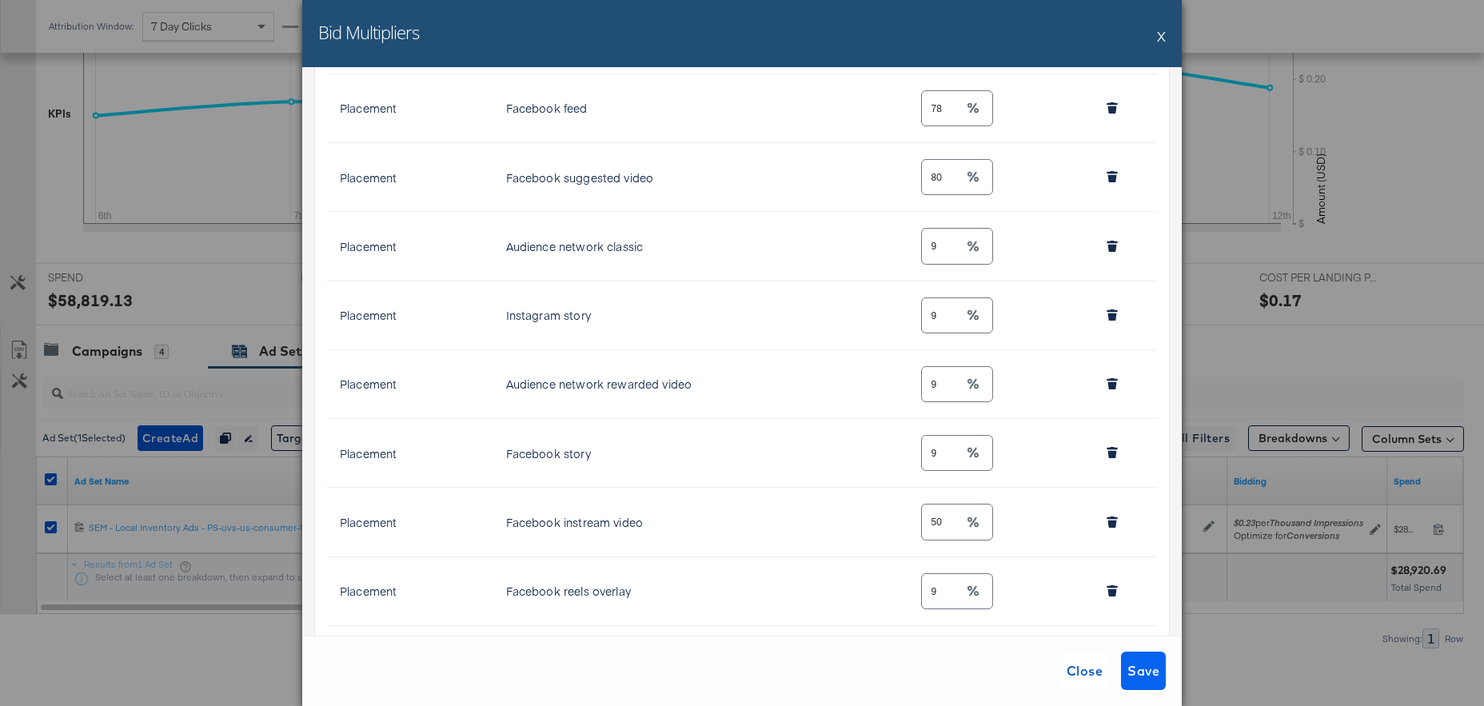
type input "65"
click at [1133, 671] on span "Save" at bounding box center [1143, 671] width 32 height 22
